Goal: Task Accomplishment & Management: Manage account settings

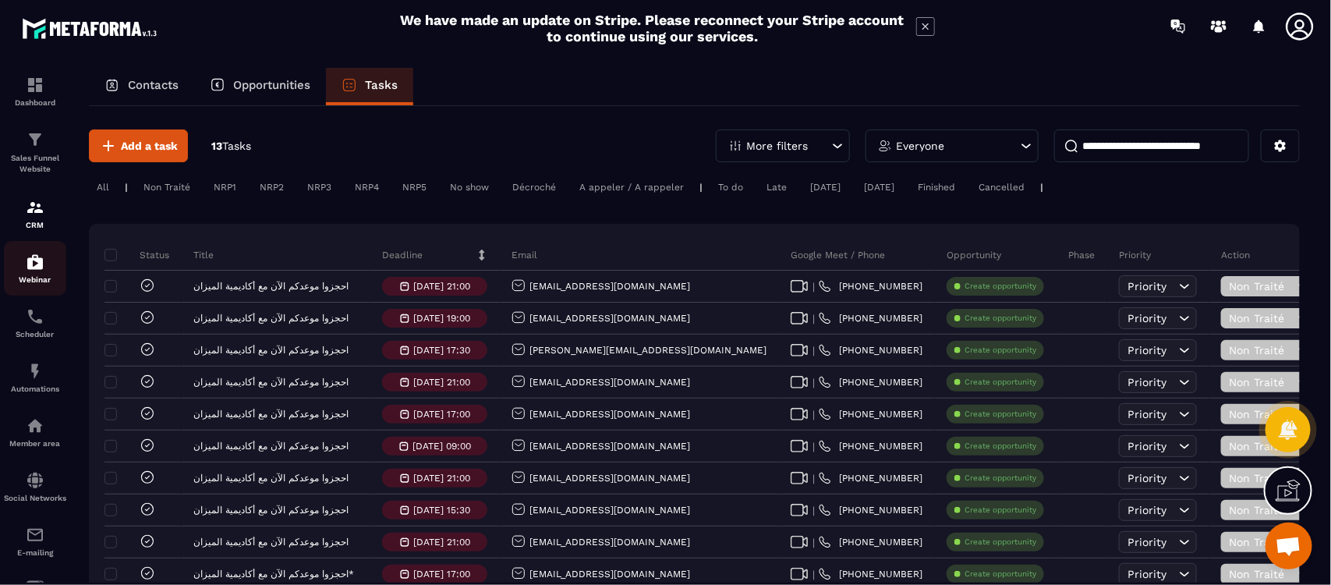
click at [41, 270] on img at bounding box center [35, 262] width 19 height 19
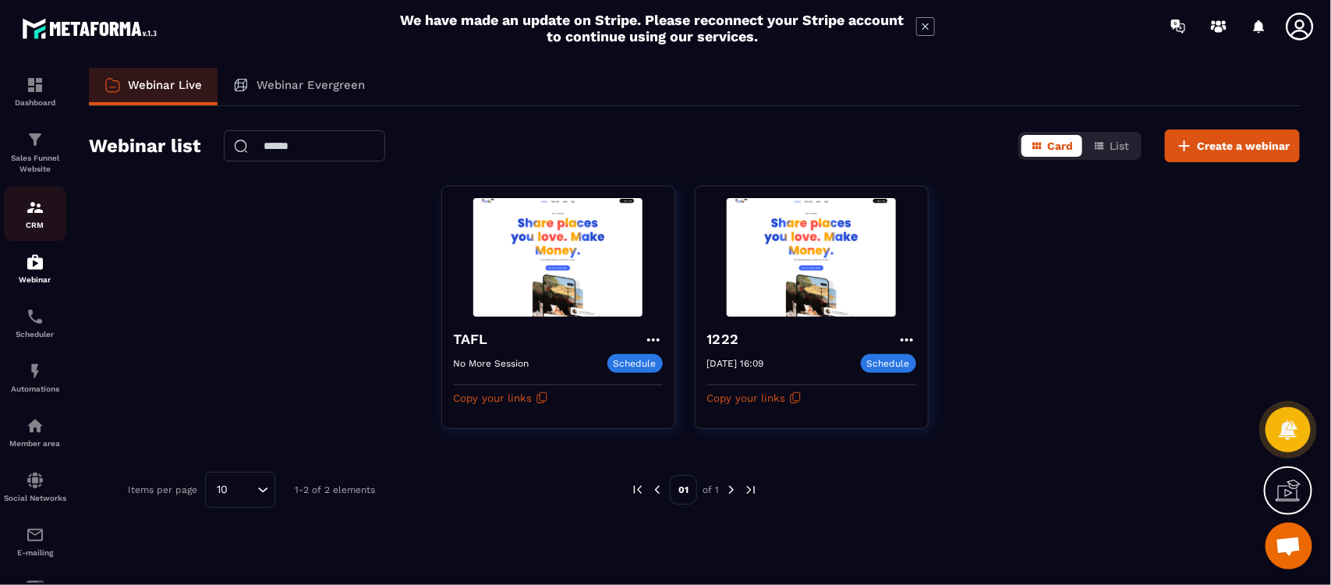
click at [44, 209] on img at bounding box center [35, 207] width 19 height 19
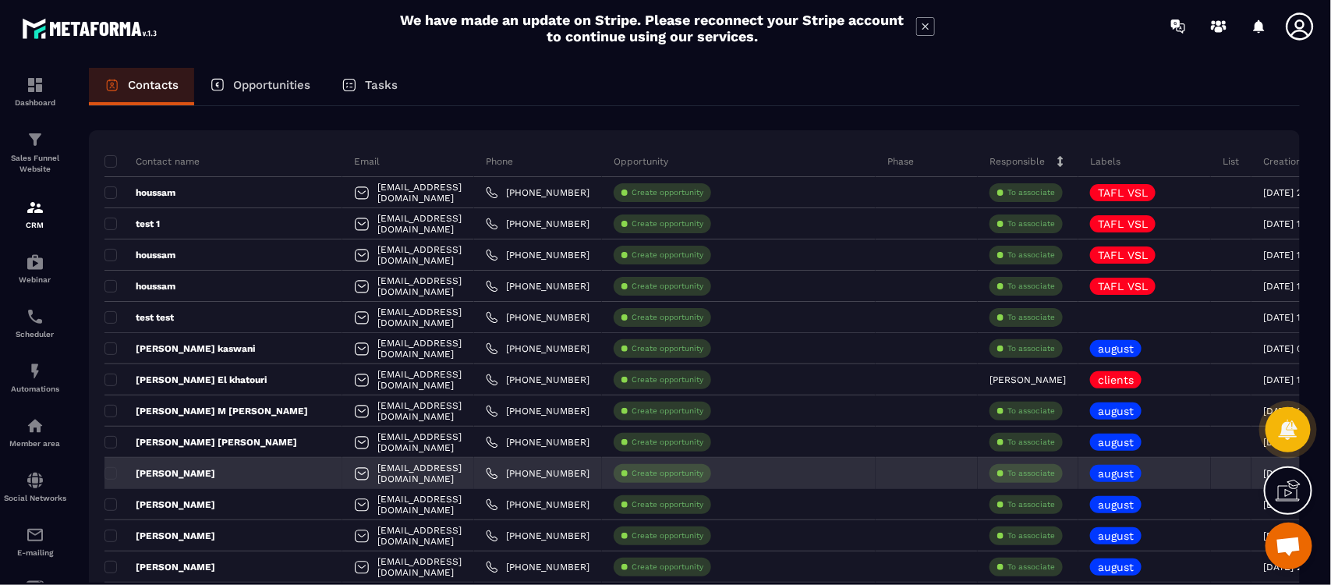
scroll to position [97, 0]
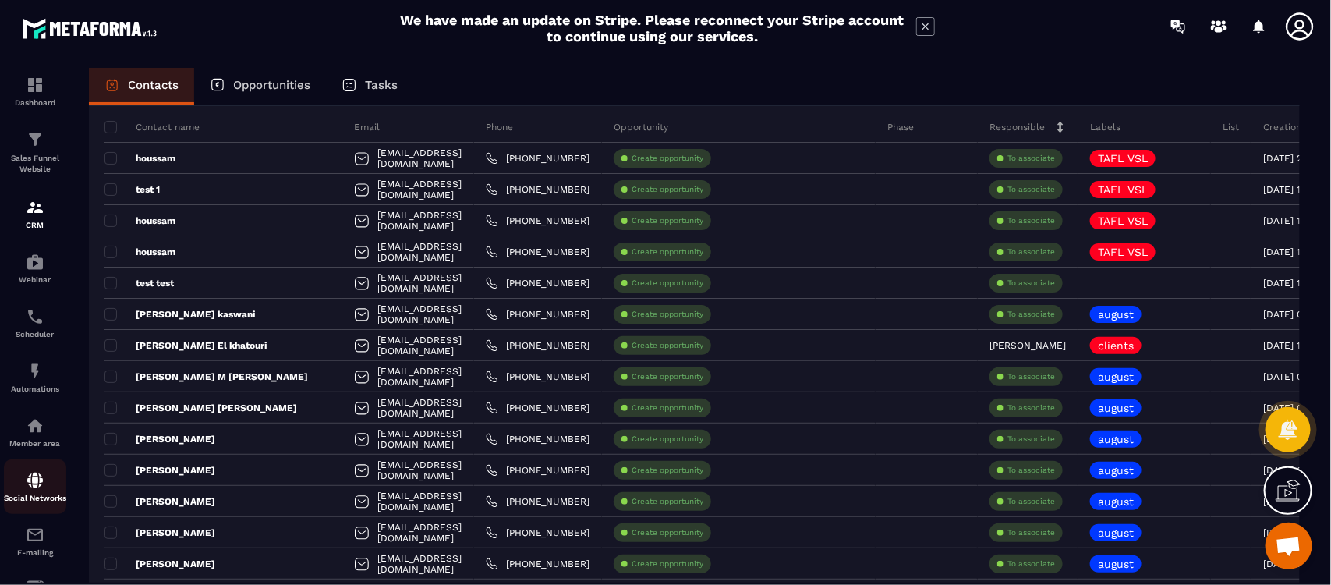
click at [41, 502] on p "Social Networks" at bounding box center [35, 498] width 62 height 9
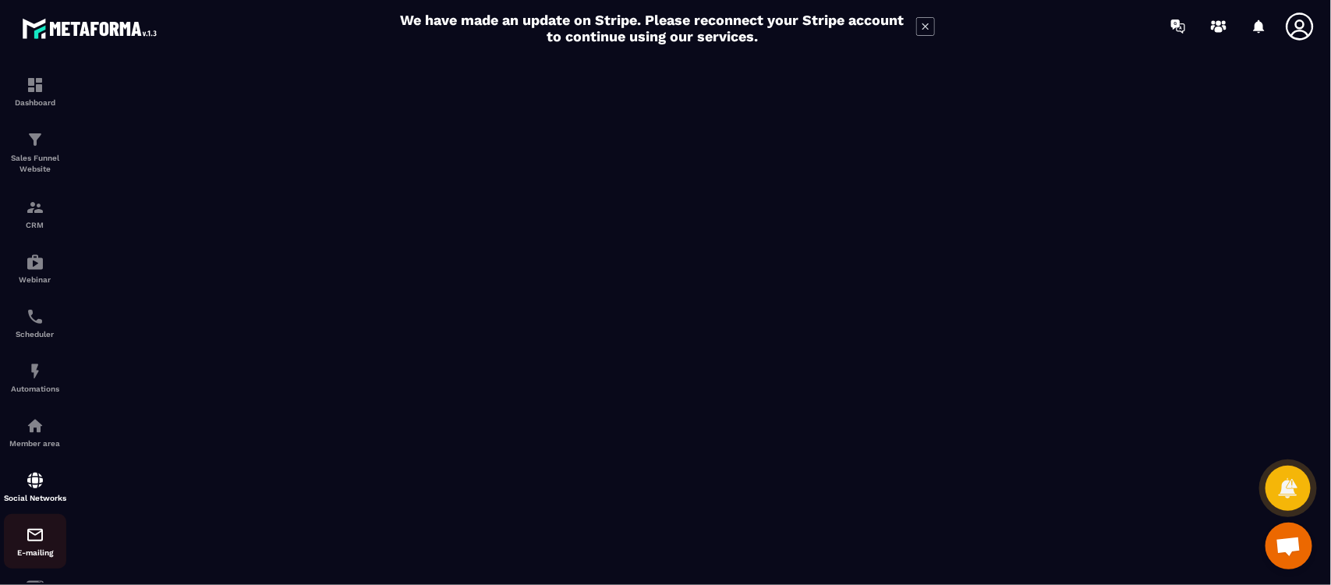
click at [37, 544] on img at bounding box center [35, 535] width 19 height 19
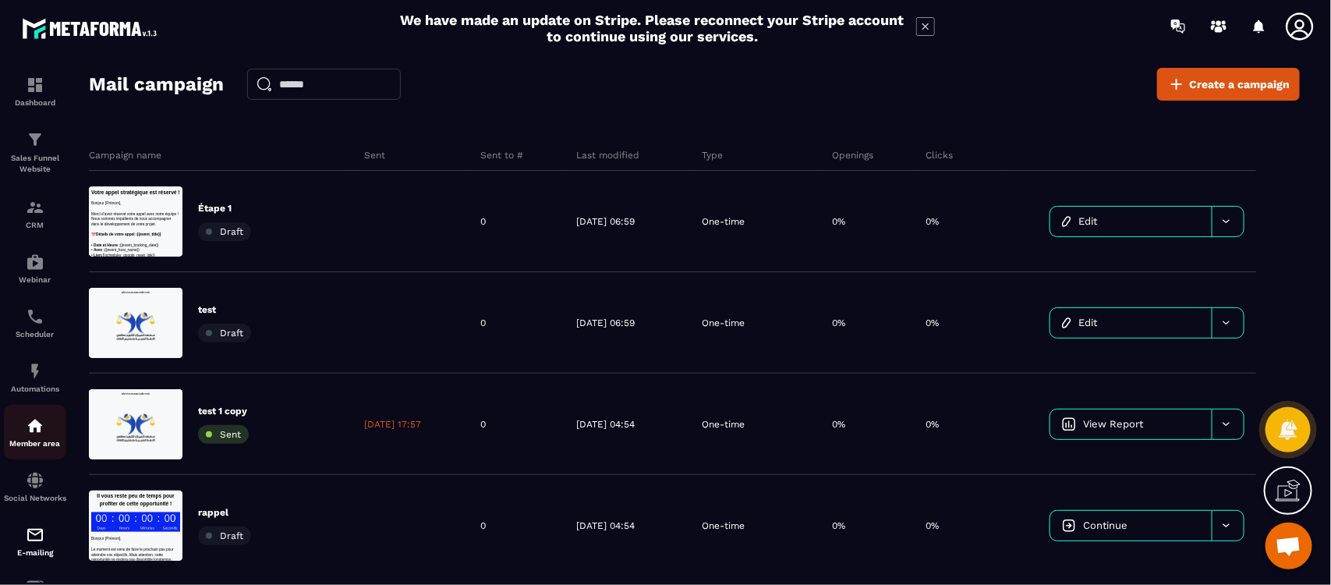
click at [37, 425] on img at bounding box center [35, 425] width 19 height 19
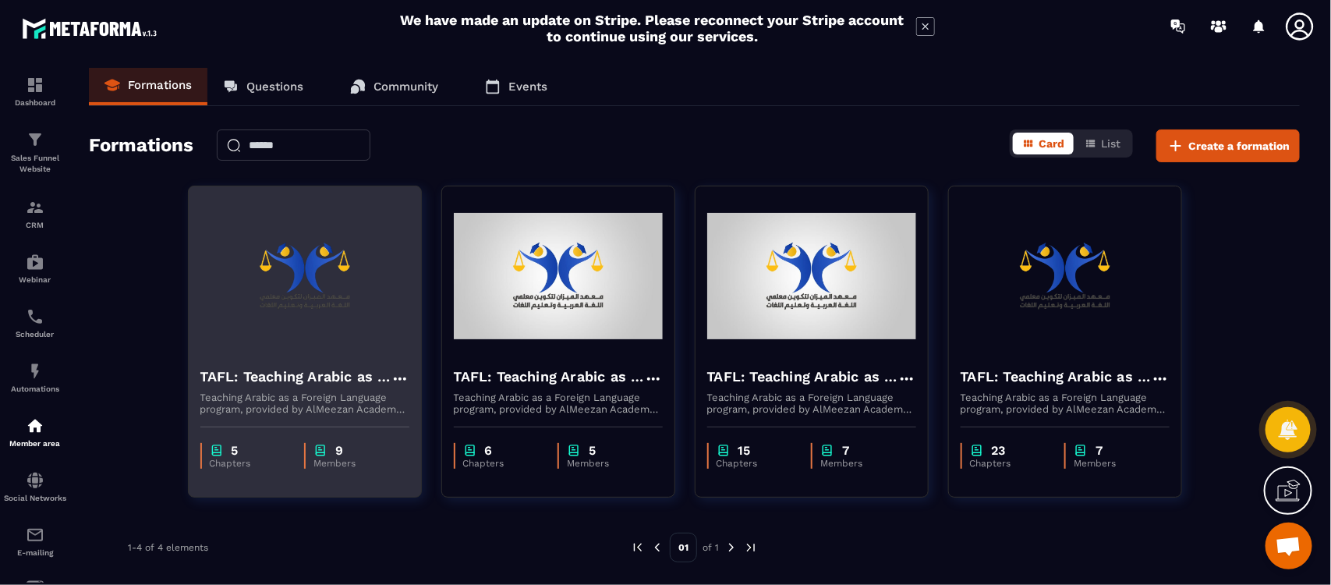
click at [294, 289] on img at bounding box center [304, 276] width 209 height 156
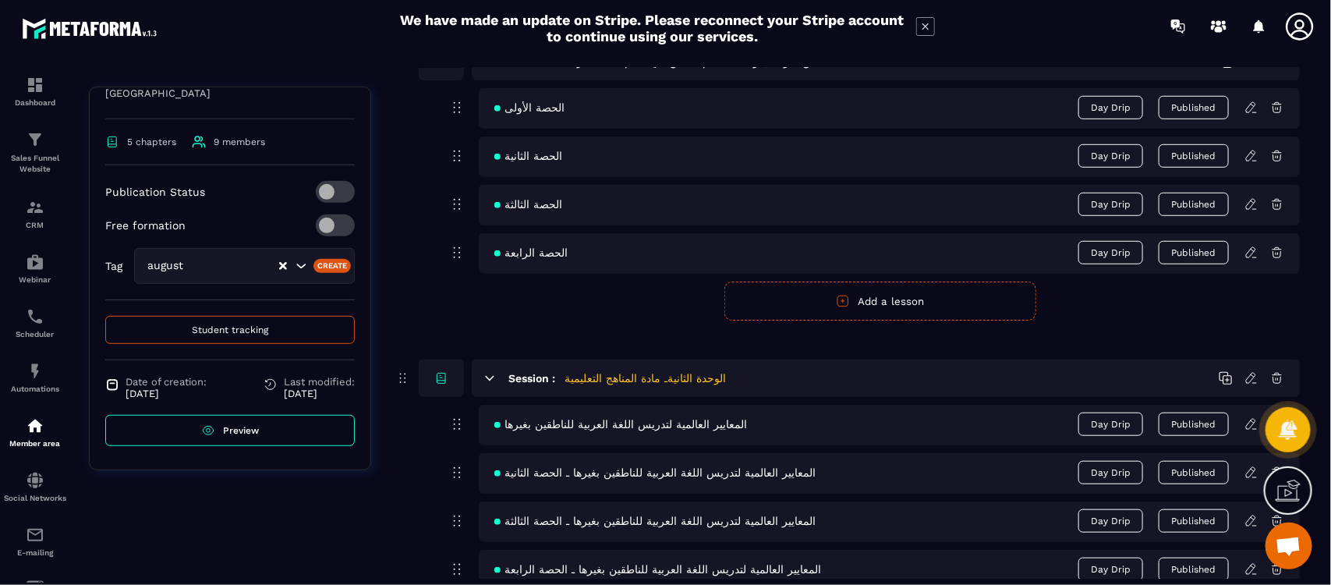
scroll to position [682, 0]
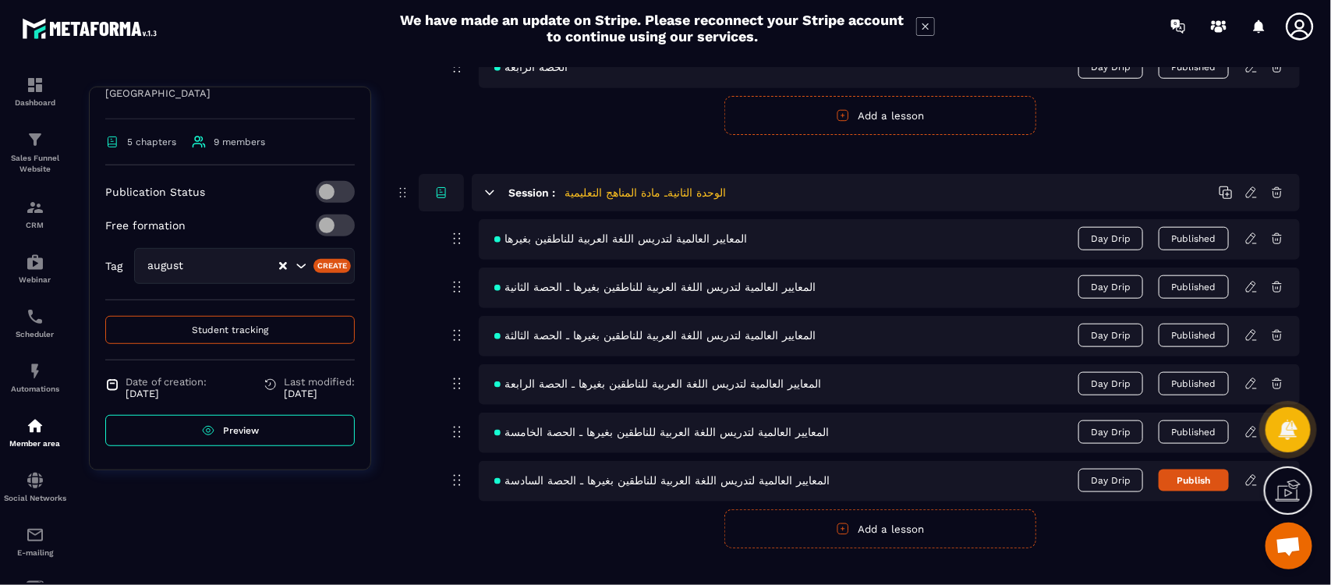
click at [1187, 486] on button "Publish" at bounding box center [1194, 481] width 70 height 22
click at [223, 434] on span "Preview" at bounding box center [241, 430] width 36 height 11
click at [1197, 485] on button "Published" at bounding box center [1194, 480] width 70 height 23
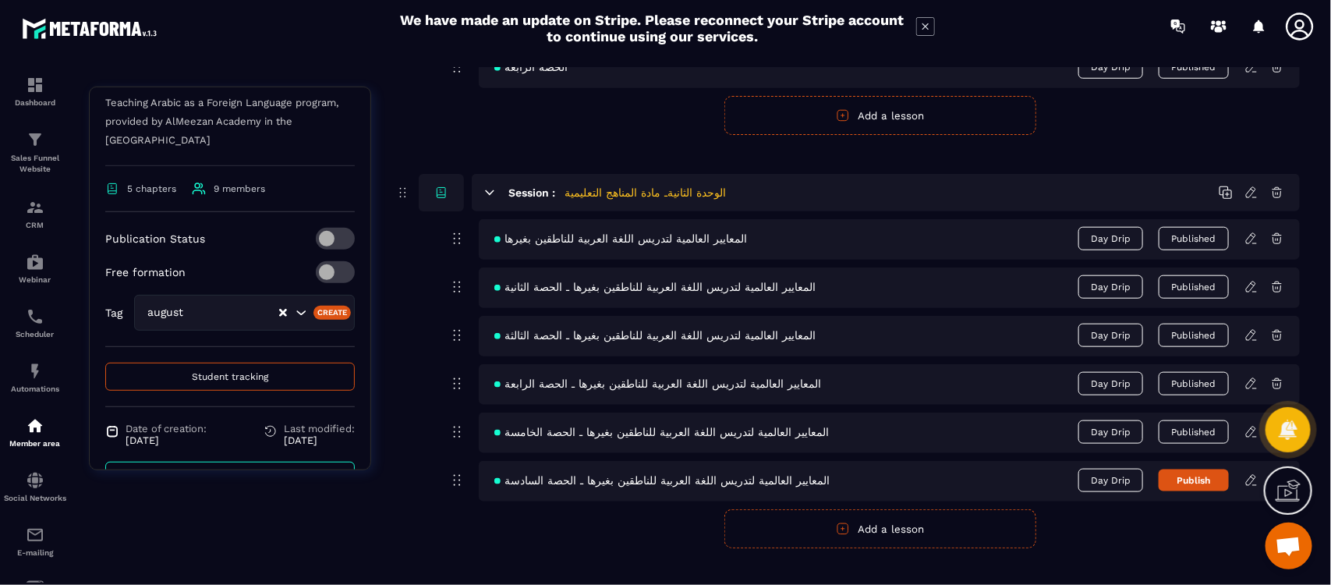
scroll to position [238, 0]
